Goal: Information Seeking & Learning: Learn about a topic

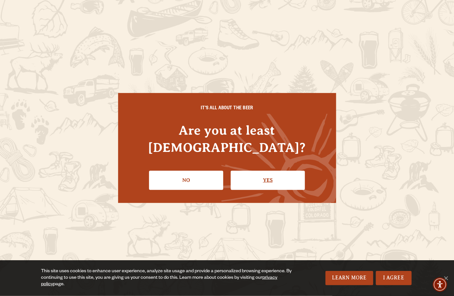
click at [273, 172] on link "Yes" at bounding box center [268, 180] width 74 height 19
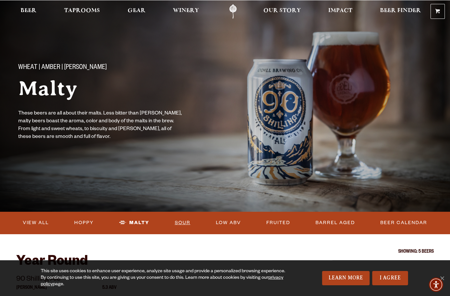
click at [185, 221] on link "Sour" at bounding box center [182, 223] width 21 height 15
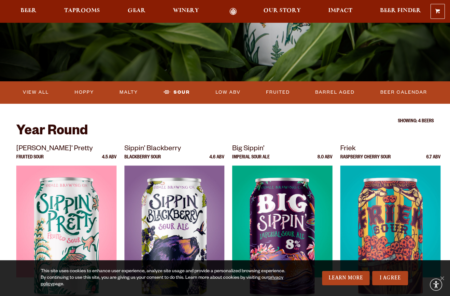
scroll to position [158, 0]
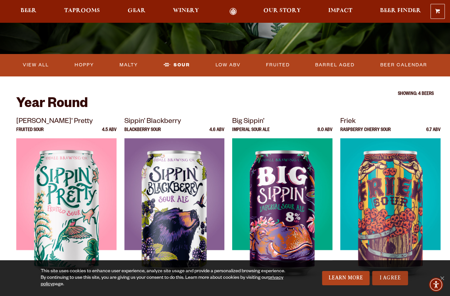
click at [396, 276] on link "I Agree" at bounding box center [390, 278] width 36 height 14
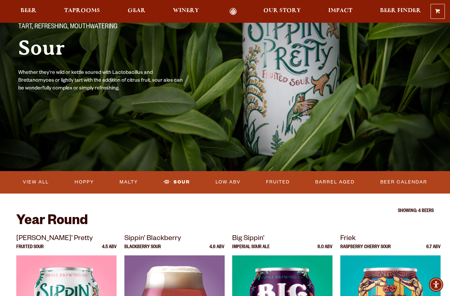
scroll to position [39, 0]
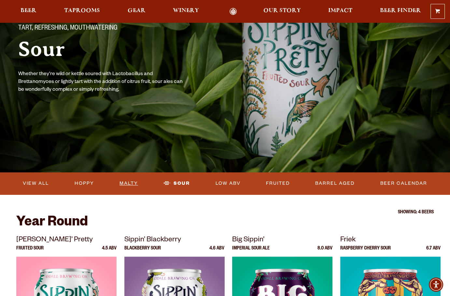
click at [125, 182] on link "Malty" at bounding box center [129, 183] width 24 height 15
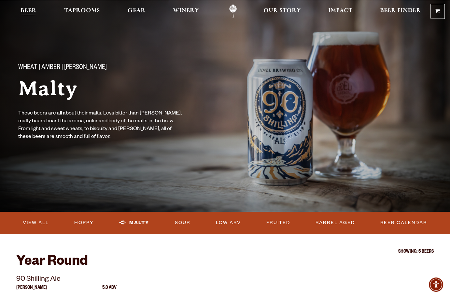
click at [29, 10] on span "Beer" at bounding box center [29, 10] width 16 height 5
